Goal: Task Accomplishment & Management: Use online tool/utility

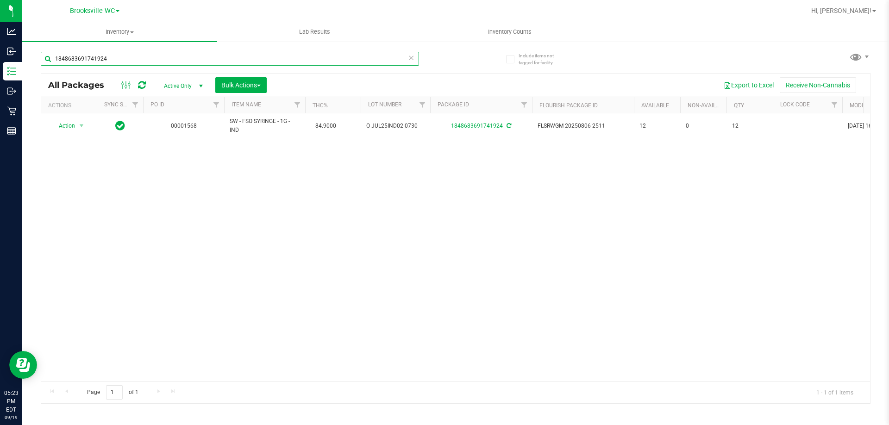
click at [131, 53] on input "1848683691741924" at bounding box center [230, 59] width 378 height 14
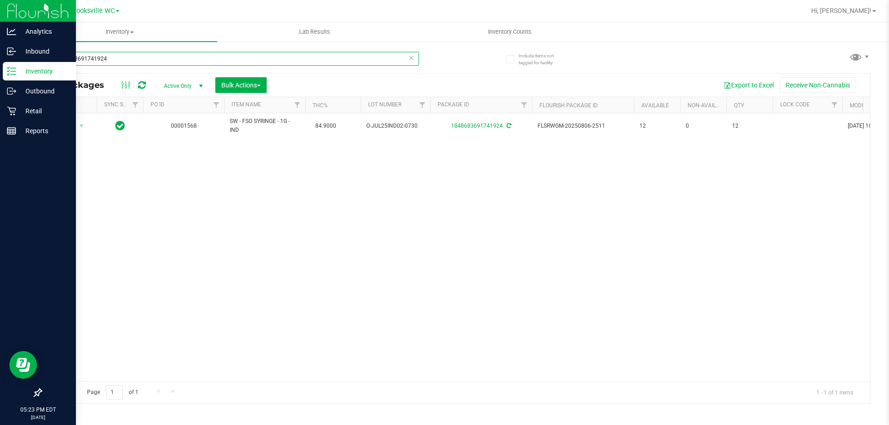
drag, startPoint x: 24, startPoint y: 63, endPoint x: 0, endPoint y: 15, distance: 54.0
click at [0, 15] on div "Analytics Inbound Inventory Outbound Retail Reports 05:23 PM EDT [DATE] 09/19 B…" at bounding box center [444, 212] width 889 height 425
type input "0996654085586691"
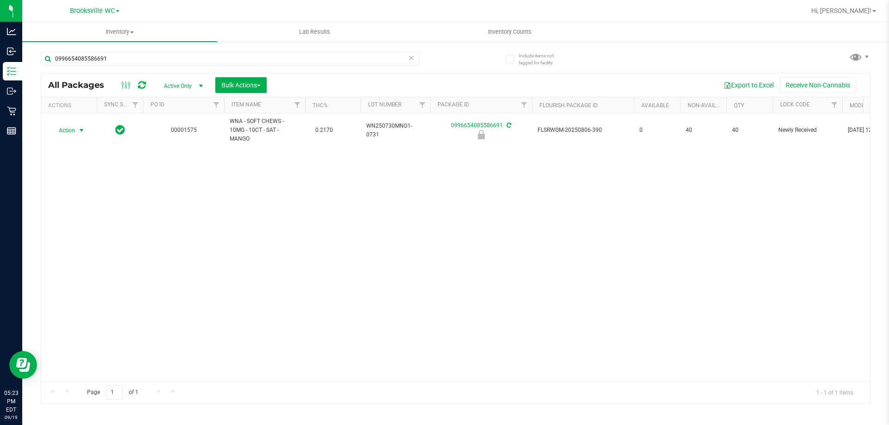
click at [69, 128] on span "Action" at bounding box center [62, 130] width 25 height 13
click at [68, 229] on li "Unlock package" at bounding box center [80, 236] width 59 height 14
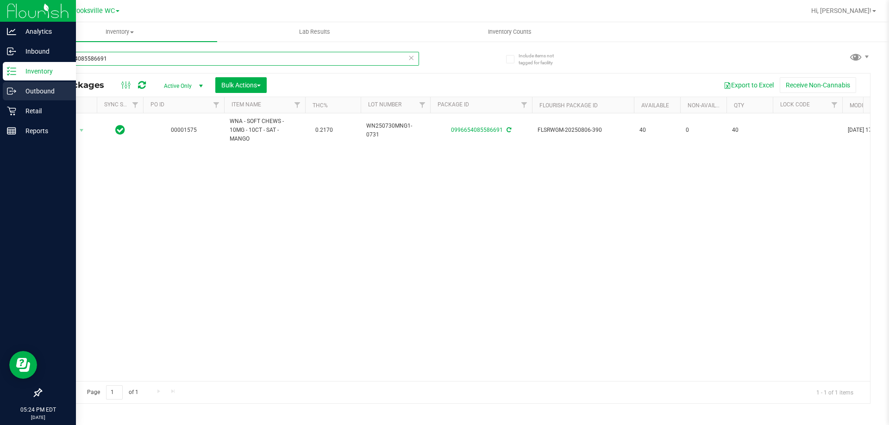
drag, startPoint x: 119, startPoint y: 60, endPoint x: 0, endPoint y: 98, distance: 124.7
click at [0, 101] on div "Analytics Inbound Inventory Outbound Retail Reports 05:24 PM EDT [DATE] 09/19 B…" at bounding box center [444, 212] width 889 height 425
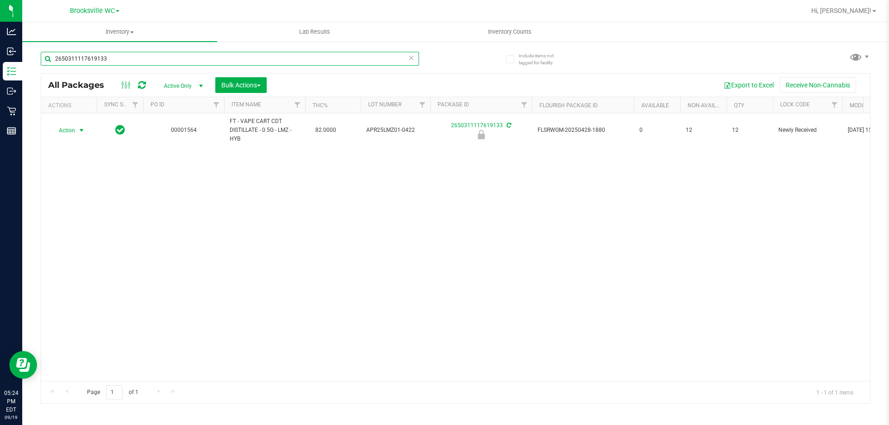
type input "2650311117619133"
click at [69, 131] on span "Action" at bounding box center [62, 130] width 25 height 13
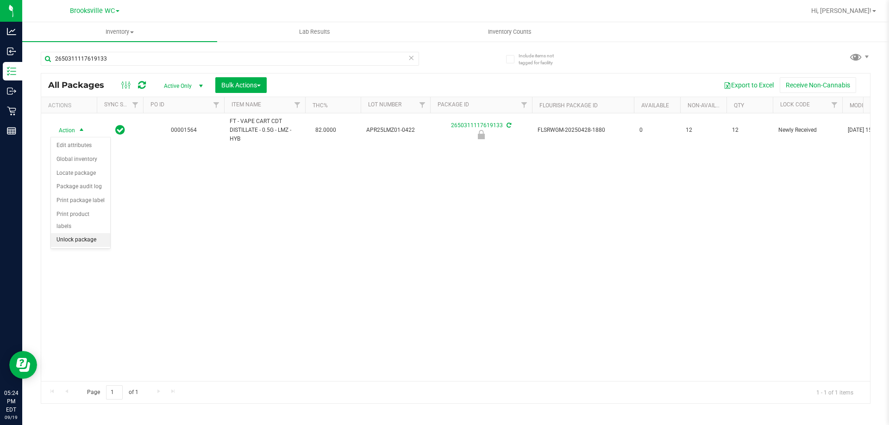
click at [71, 235] on li "Unlock package" at bounding box center [80, 240] width 59 height 14
